Goal: Book appointment/travel/reservation

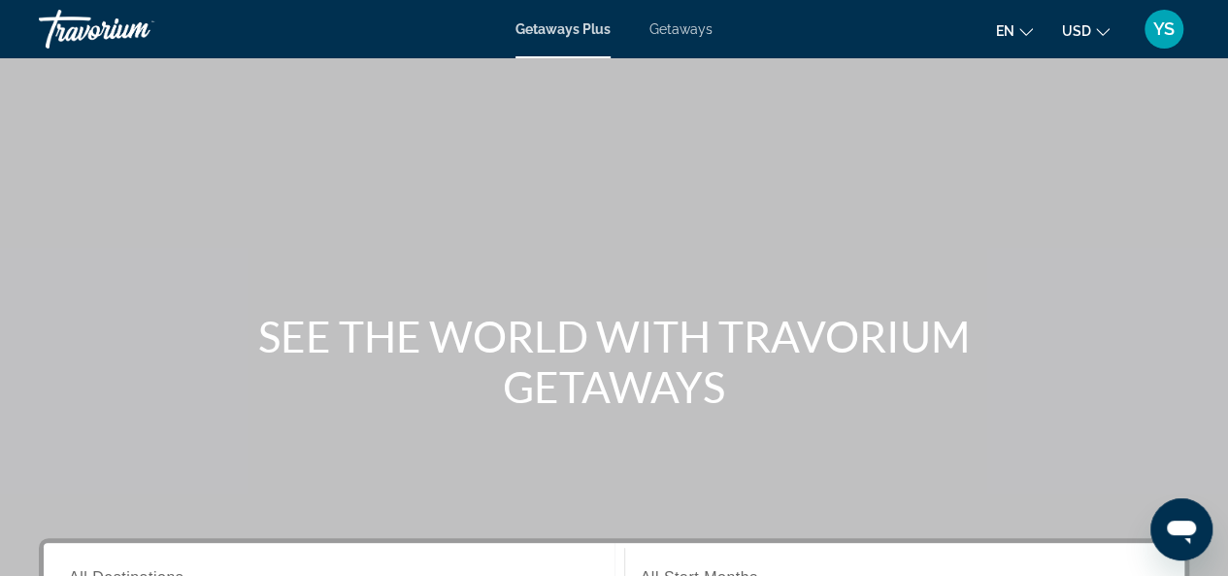
click at [669, 31] on span "Getaways" at bounding box center [681, 29] width 63 height 16
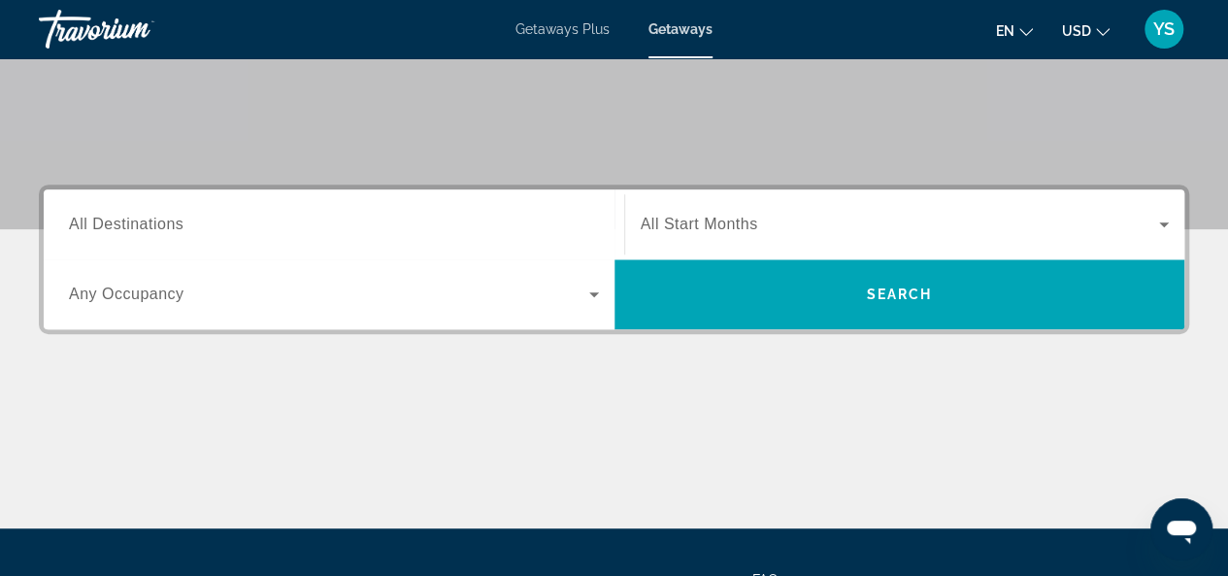
scroll to position [357, 0]
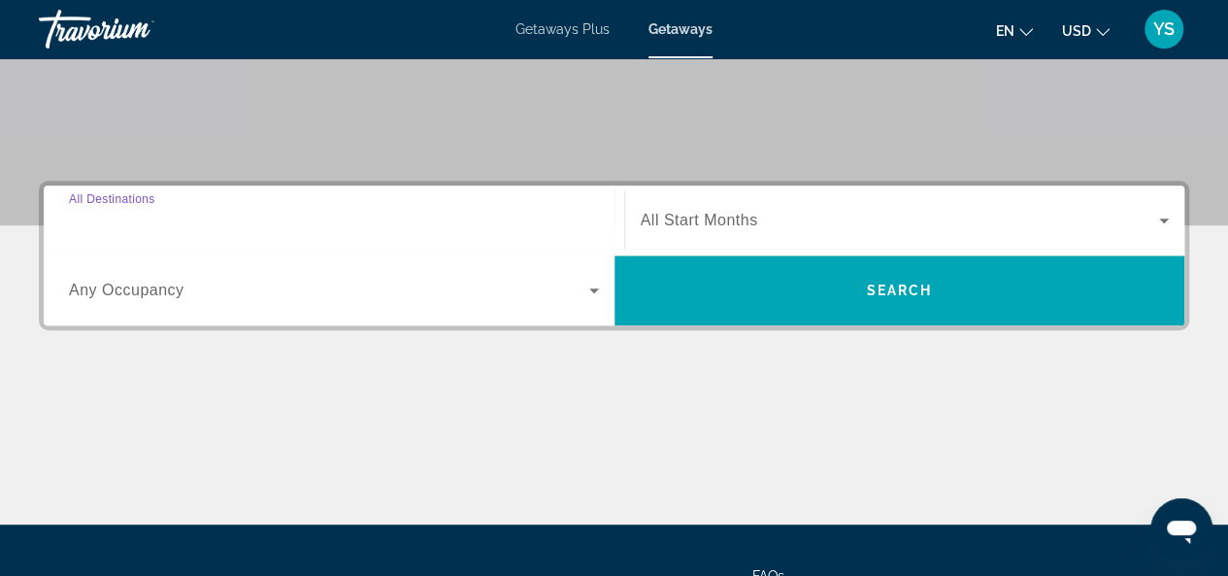
click at [458, 216] on input "Destination All Destinations" at bounding box center [334, 221] width 530 height 23
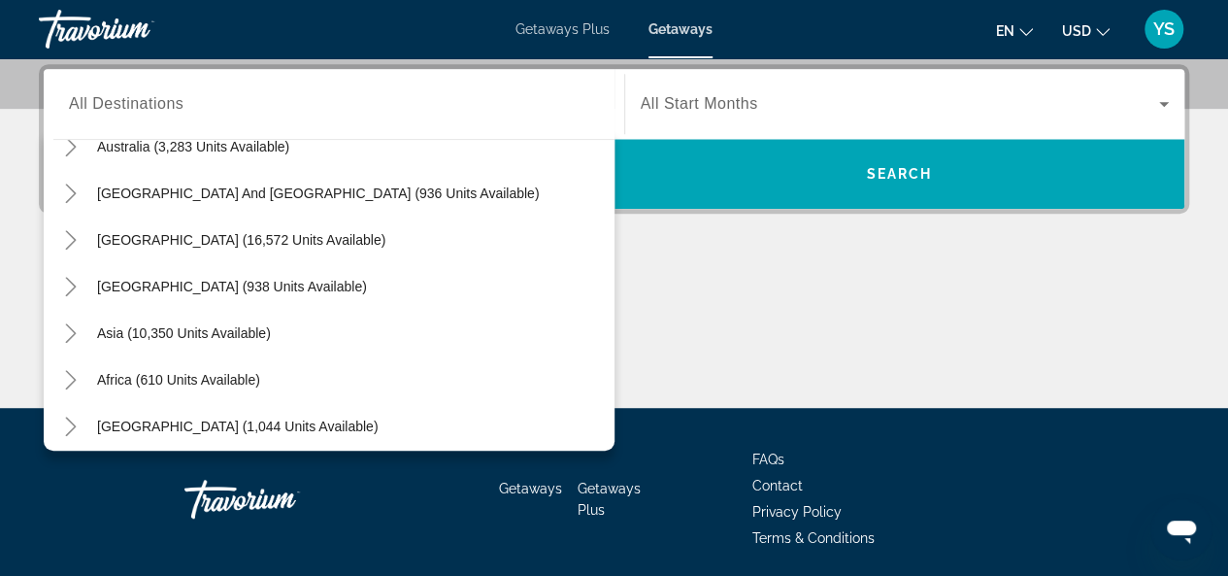
scroll to position [315, 0]
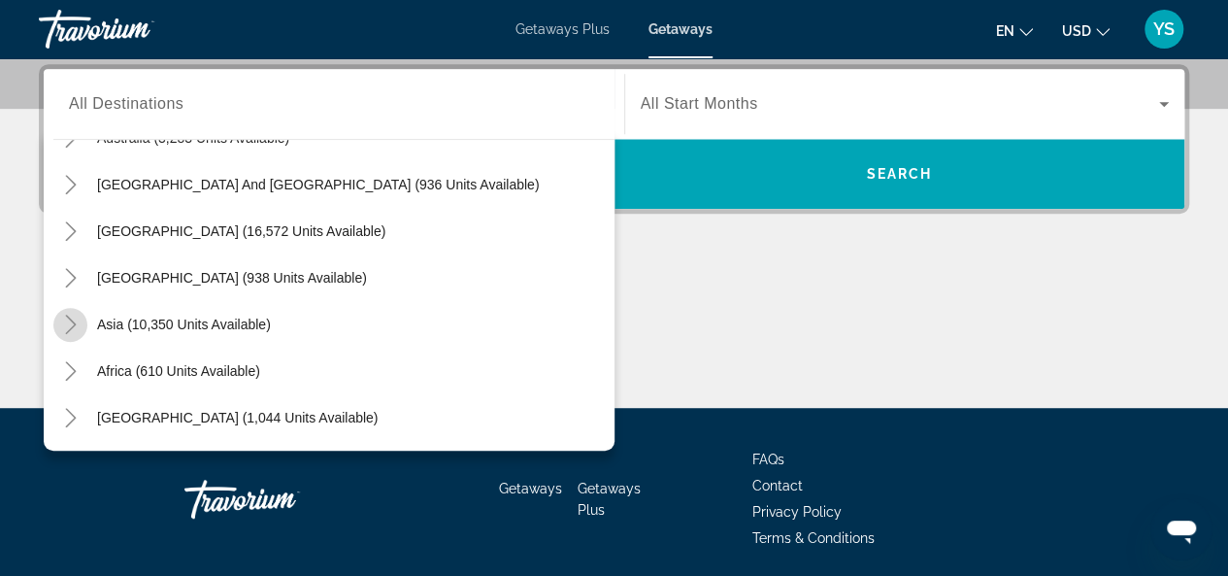
click at [67, 325] on icon "Toggle Asia (10,350 units available)" at bounding box center [70, 324] width 19 height 19
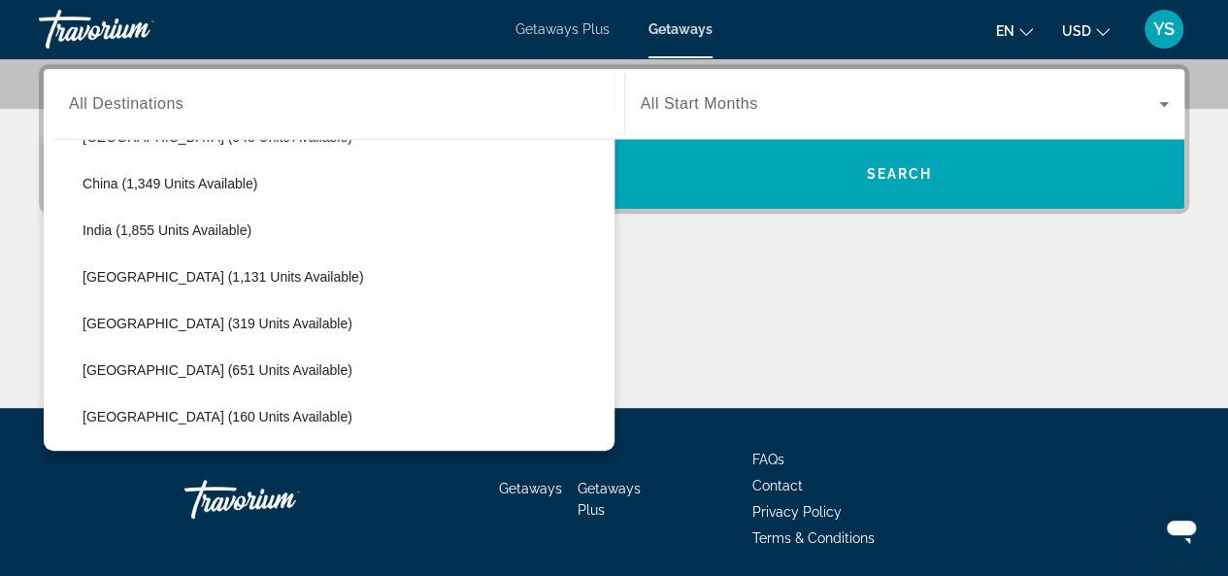
scroll to position [608, 0]
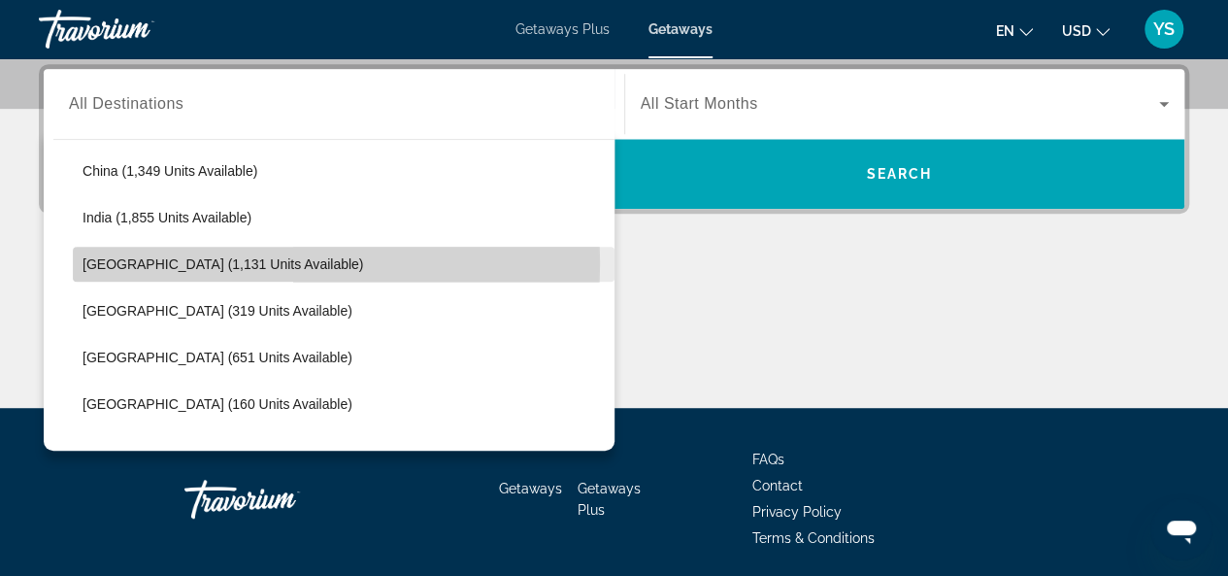
click at [199, 261] on span "[GEOGRAPHIC_DATA] (1,131 units available)" at bounding box center [223, 264] width 281 height 16
type input "**********"
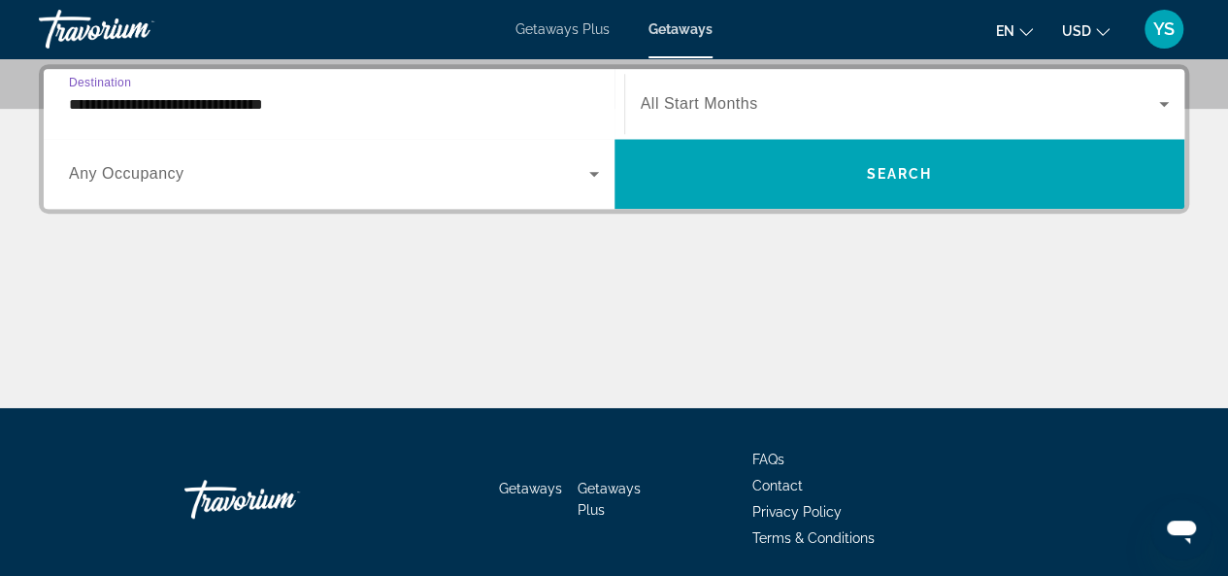
click at [1167, 108] on icon "Search widget" at bounding box center [1163, 103] width 23 height 23
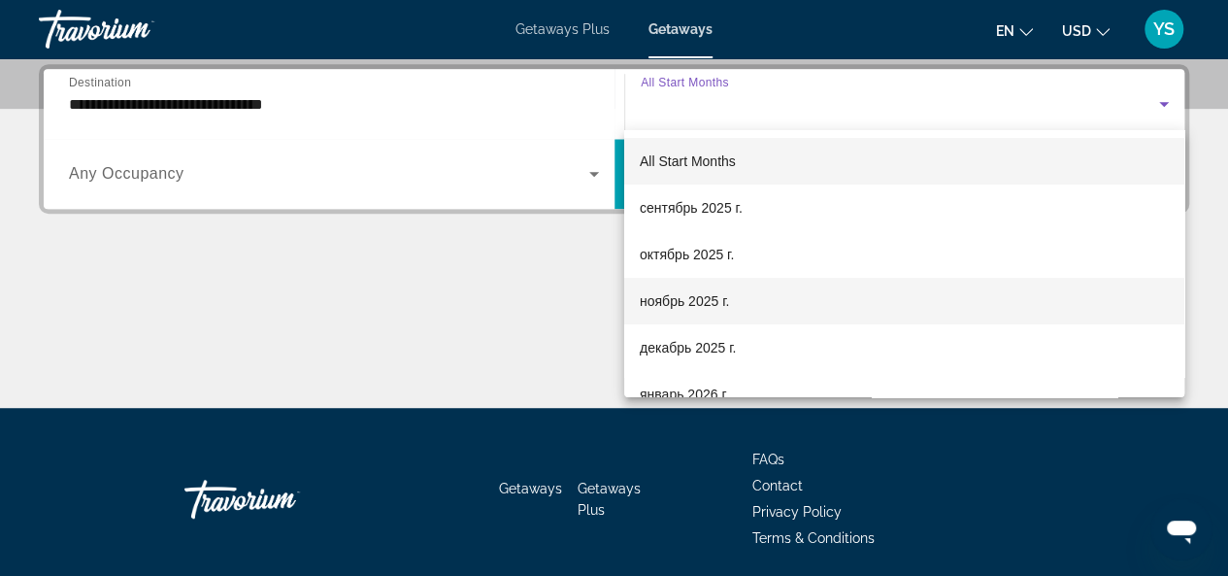
click at [756, 298] on mat-option "ноябрь 2025 г." at bounding box center [904, 301] width 560 height 47
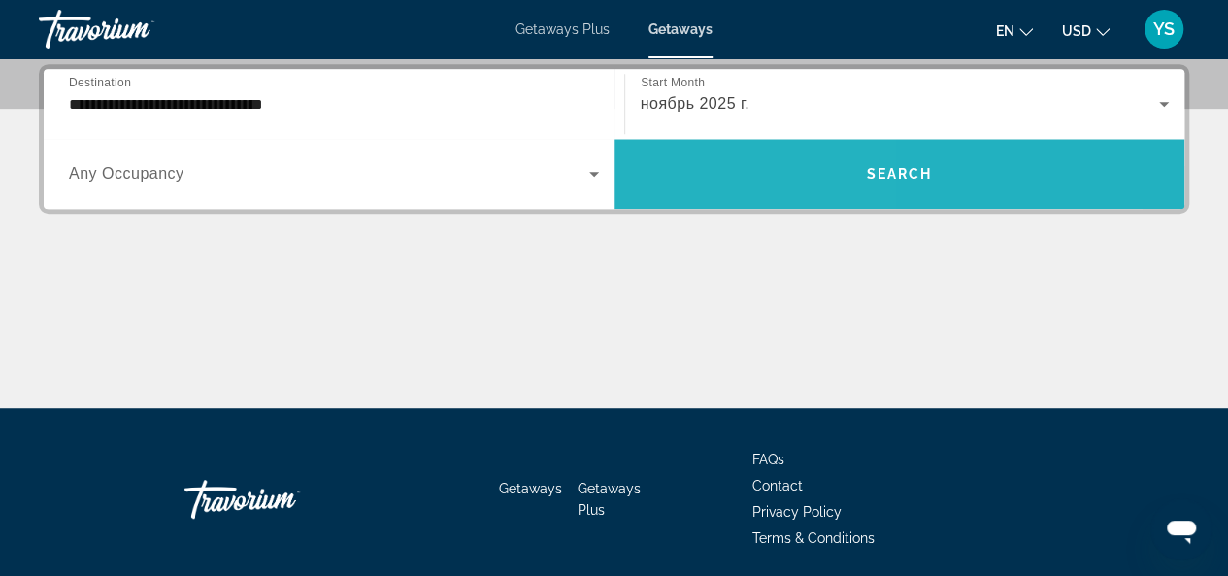
click at [671, 186] on span "Search widget" at bounding box center [900, 173] width 571 height 47
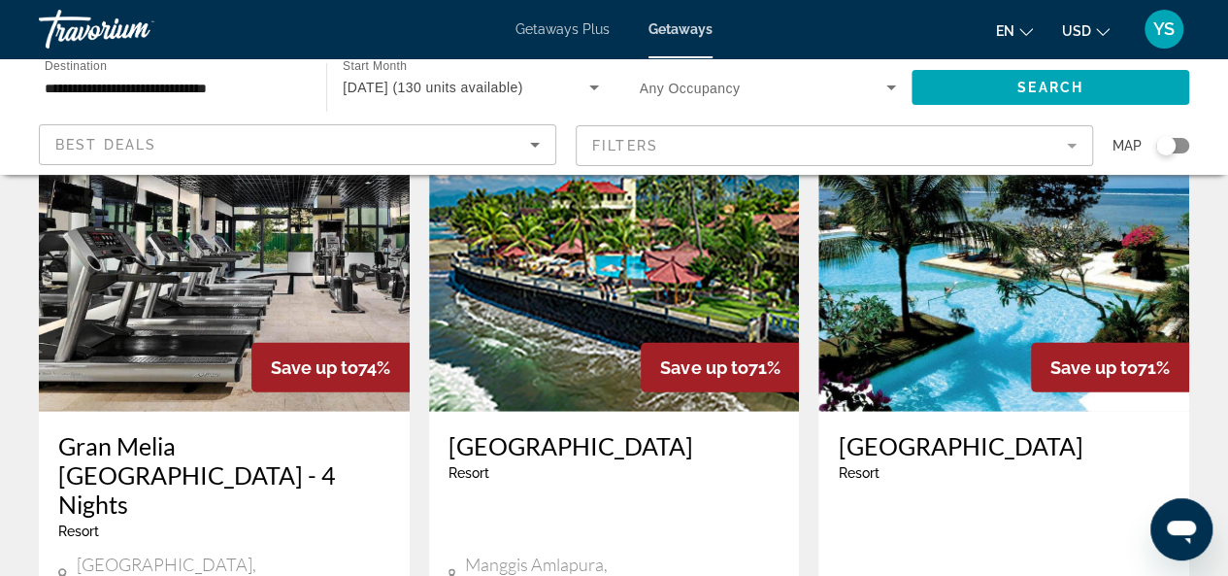
scroll to position [2278, 0]
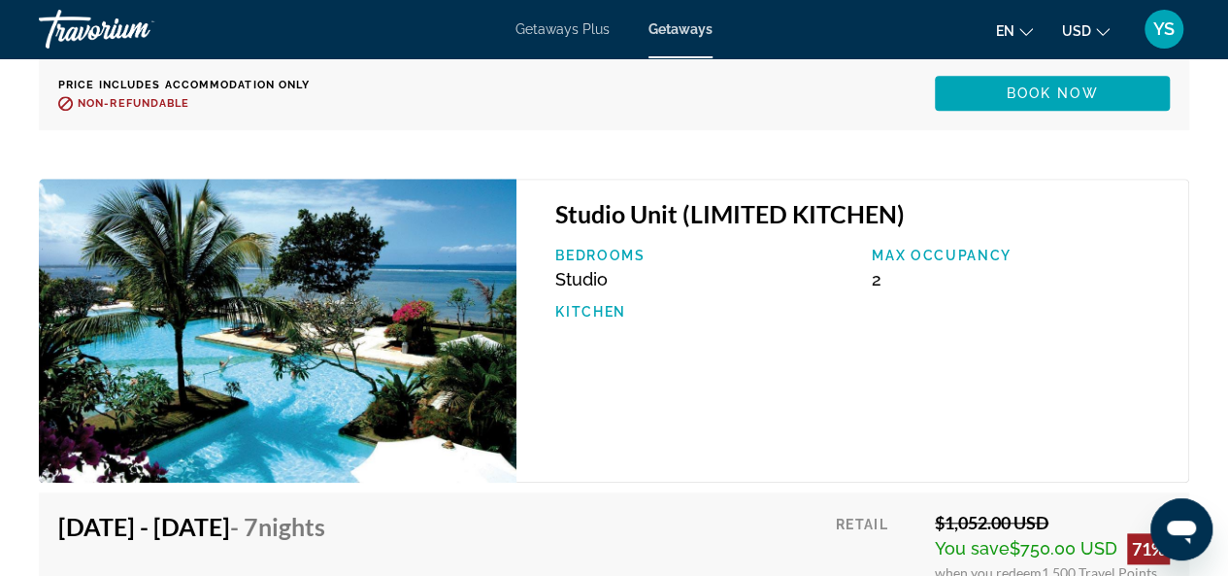
scroll to position [4420, 0]
